Goal: Task Accomplishment & Management: Manage account settings

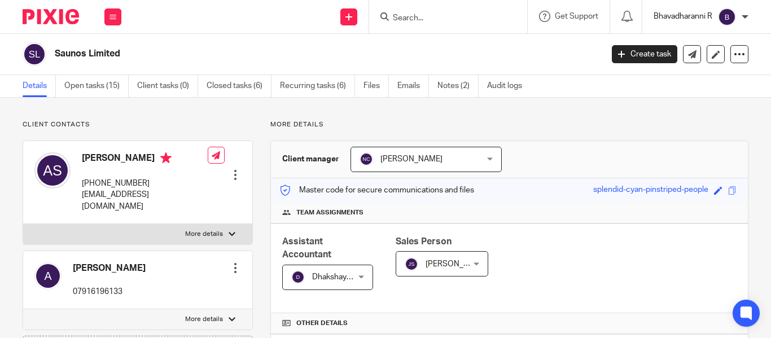
click at [702, 14] on p "Bhavadharanni R" at bounding box center [683, 16] width 59 height 11
click at [706, 37] on li "My profile" at bounding box center [705, 45] width 75 height 16
click at [704, 41] on span "My profile" at bounding box center [700, 45] width 35 height 8
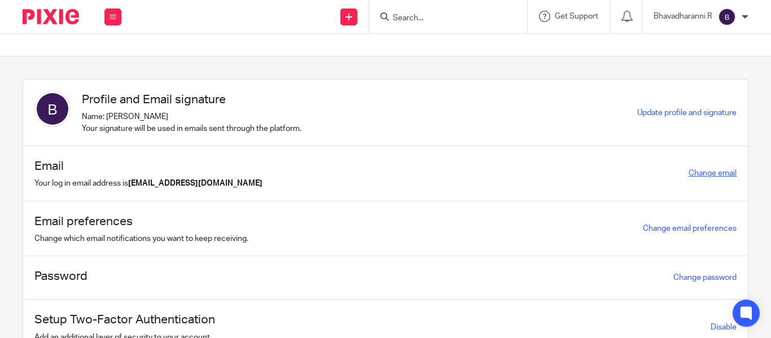
click at [700, 176] on link "Change email" at bounding box center [713, 173] width 48 height 8
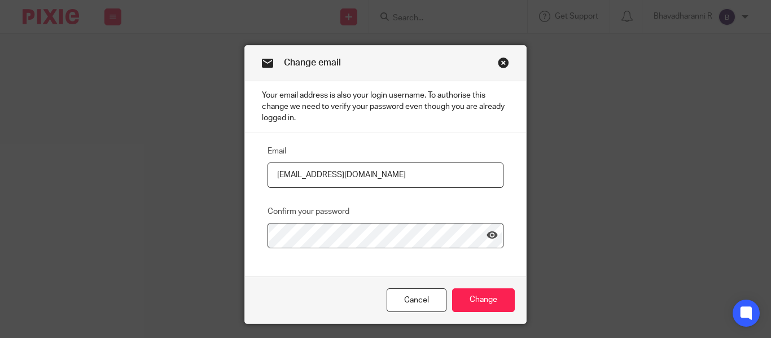
click at [431, 176] on input "[EMAIL_ADDRESS][DOMAIN_NAME]" at bounding box center [386, 175] width 236 height 25
type input "[EMAIL_ADDRESS][DOMAIN_NAME]"
click at [487, 300] on input "Change" at bounding box center [483, 300] width 63 height 24
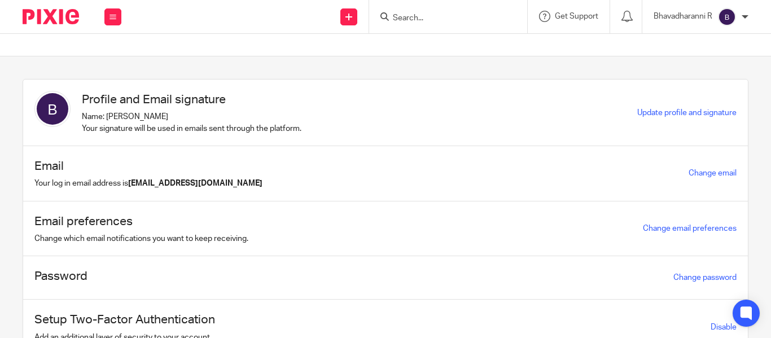
click at [412, 20] on input "Search" at bounding box center [443, 19] width 102 height 10
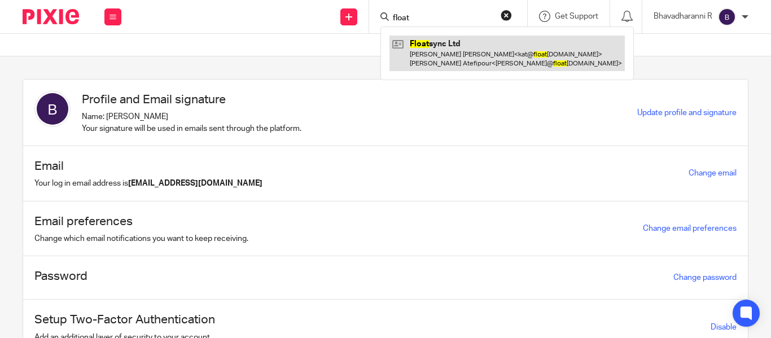
type input "float"
click at [432, 47] on link at bounding box center [506, 53] width 235 height 35
click at [424, 52] on link at bounding box center [506, 53] width 235 height 35
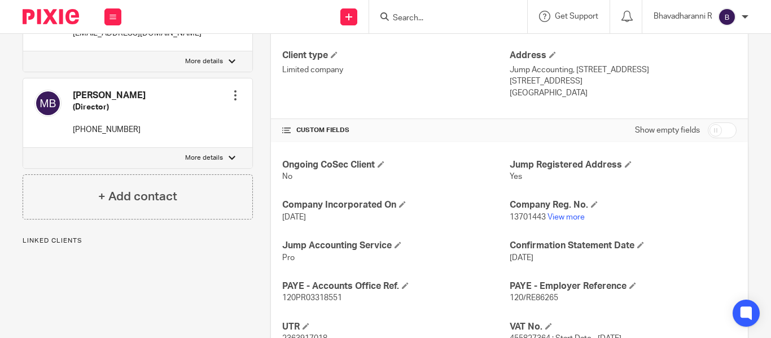
scroll to position [305, 0]
click at [560, 214] on link "View more" at bounding box center [565, 217] width 37 height 8
